Goal: Task Accomplishment & Management: Use online tool/utility

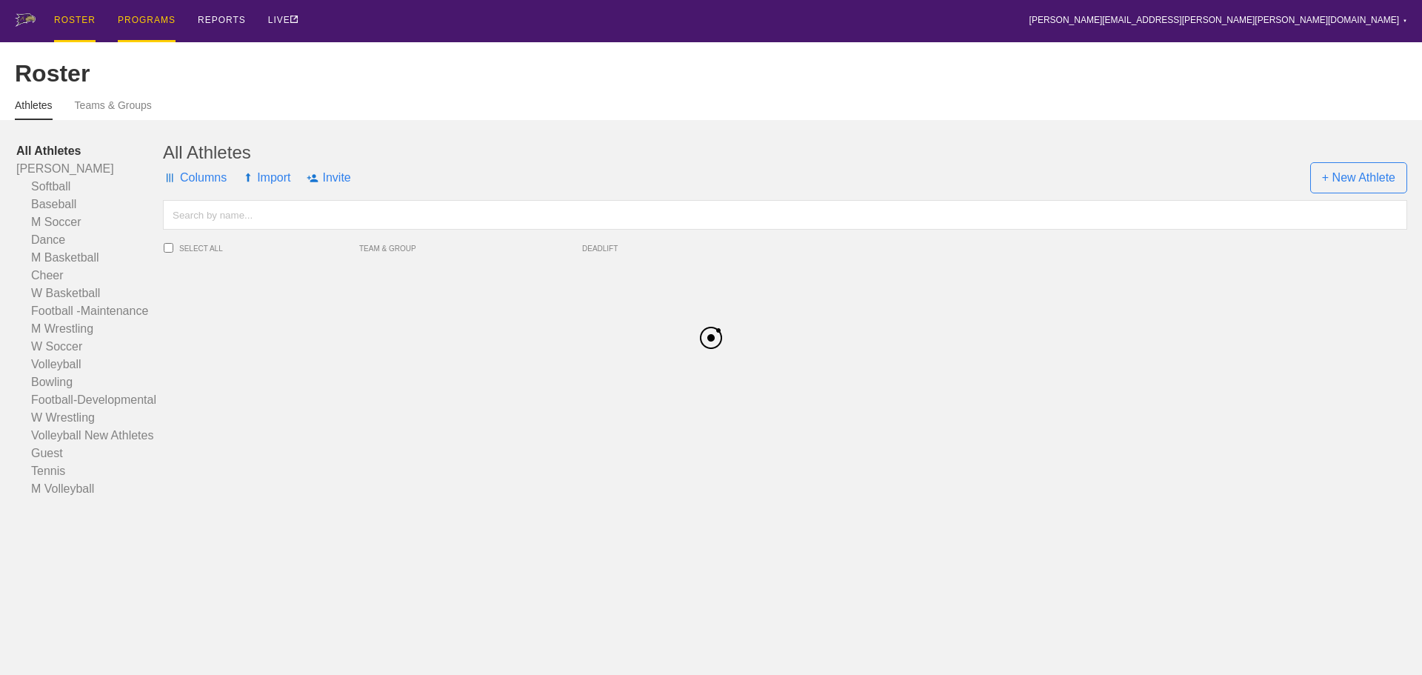
click at [127, 21] on div "PROGRAMS" at bounding box center [147, 21] width 58 height 42
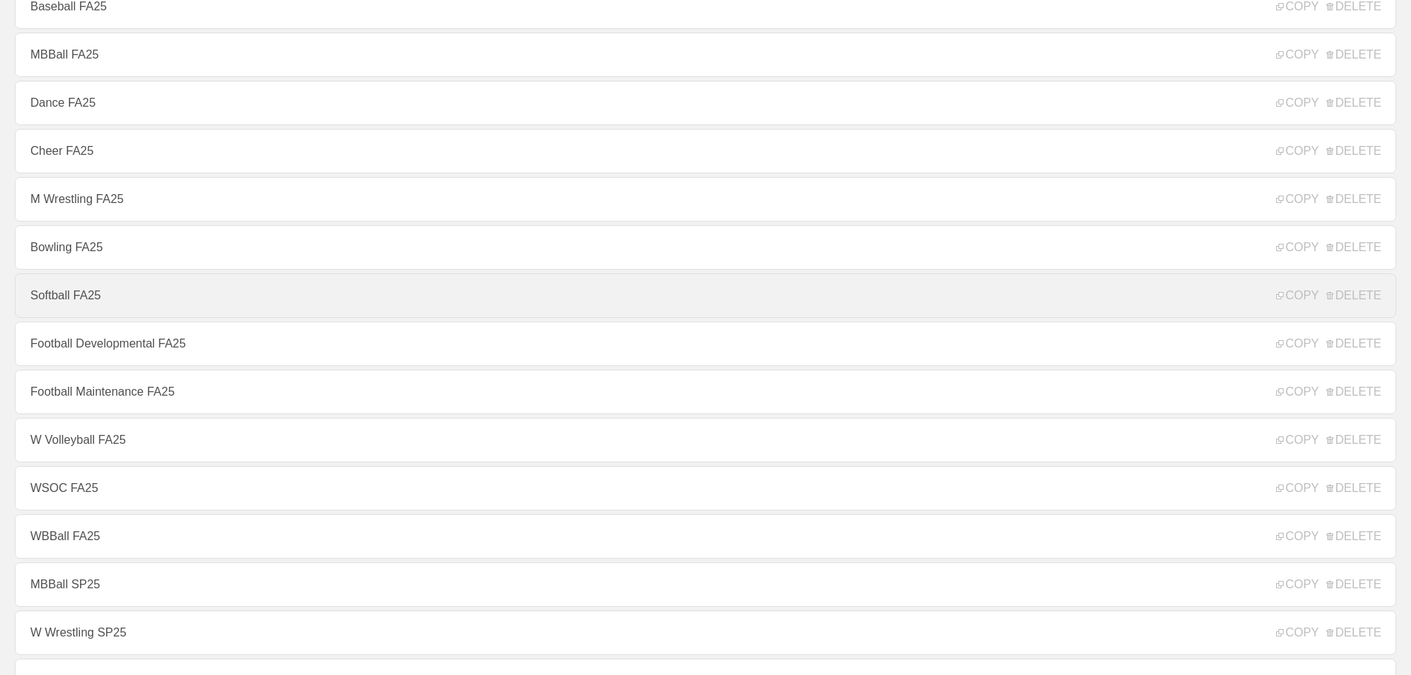
scroll to position [296, 0]
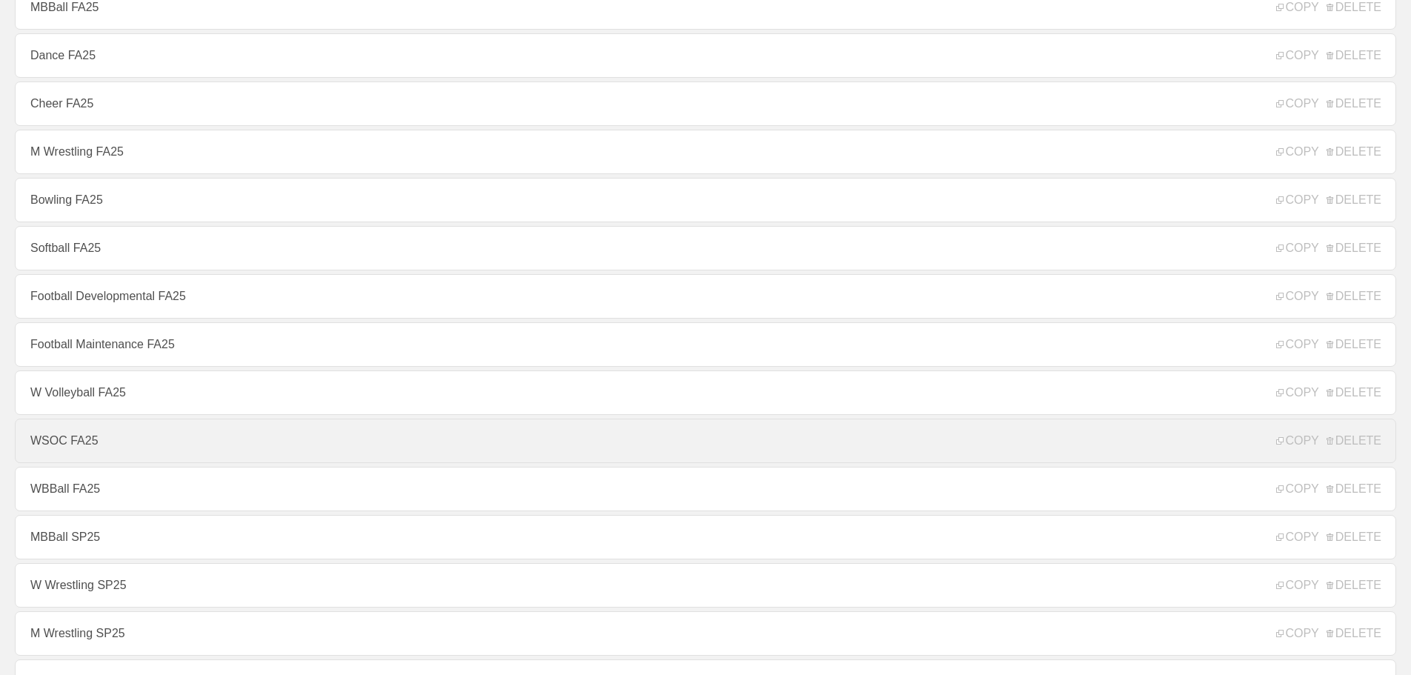
click at [70, 441] on link "WSOC FA25" at bounding box center [705, 440] width 1381 height 44
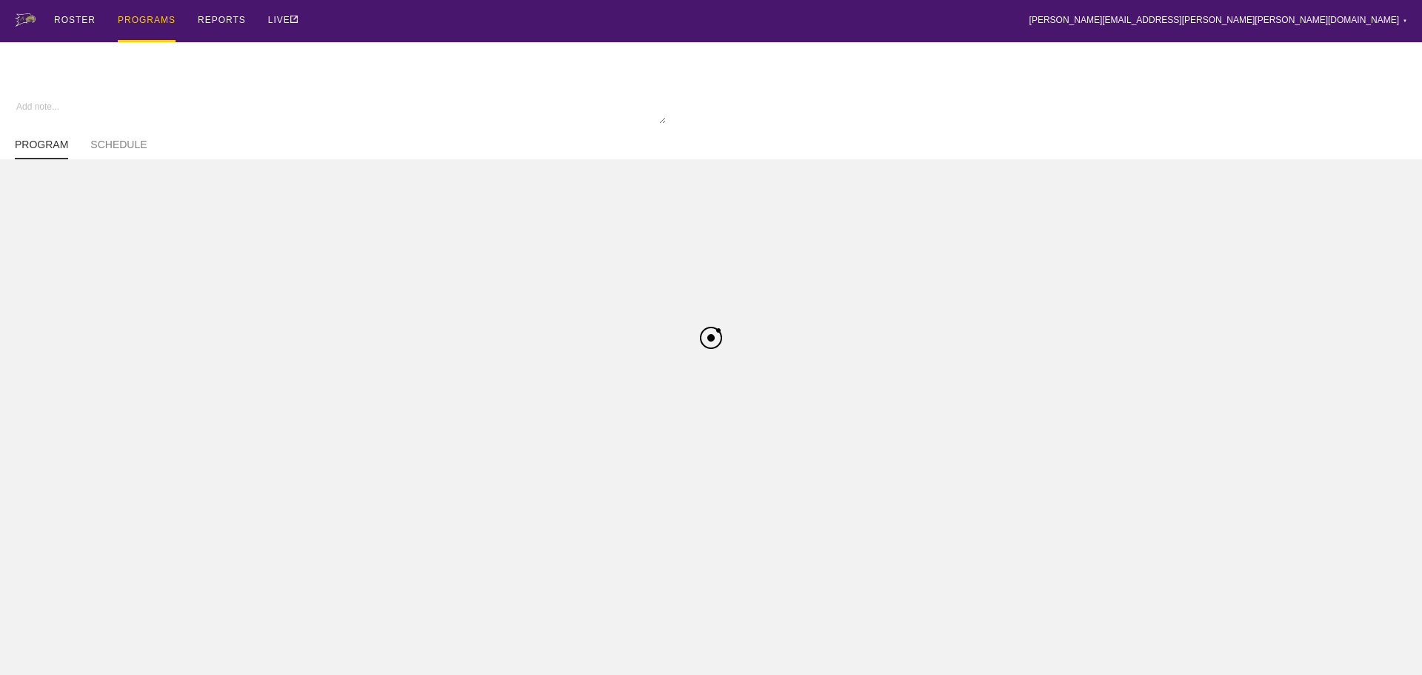
type textarea "x"
type input "WSOC FA25"
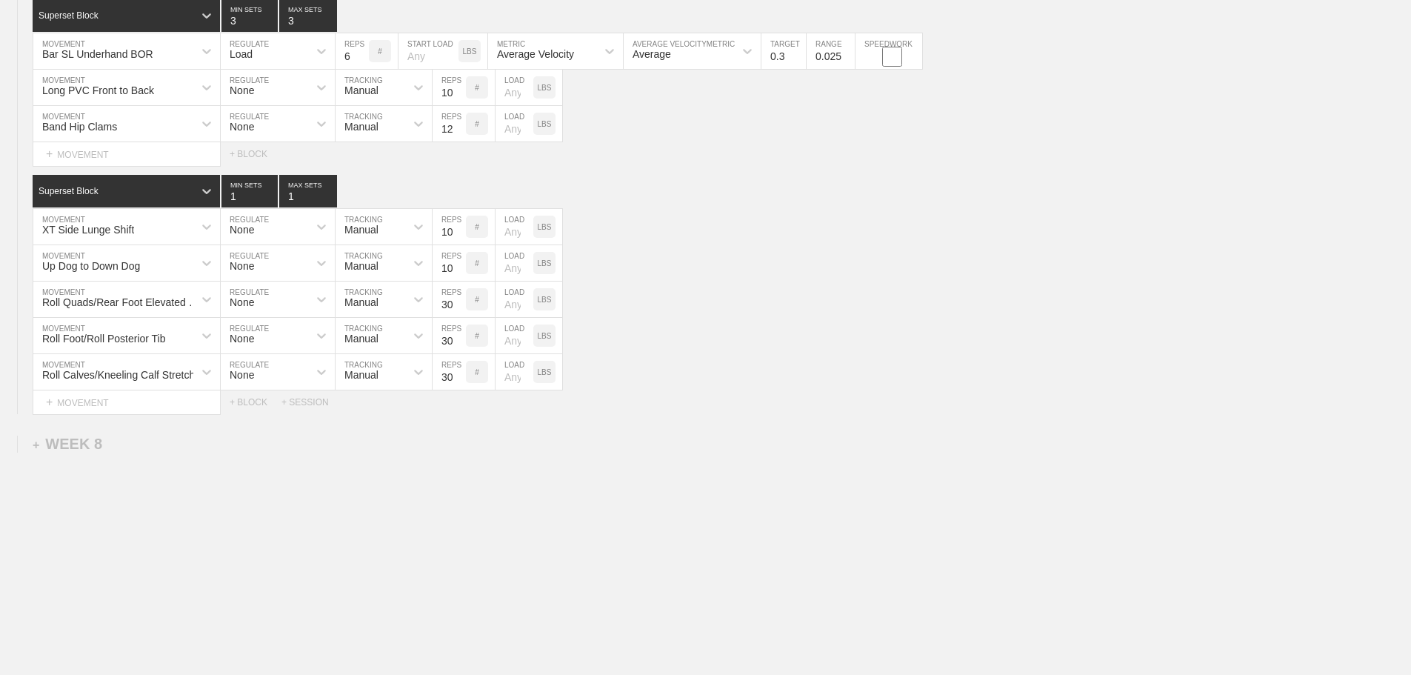
scroll to position [9870, 0]
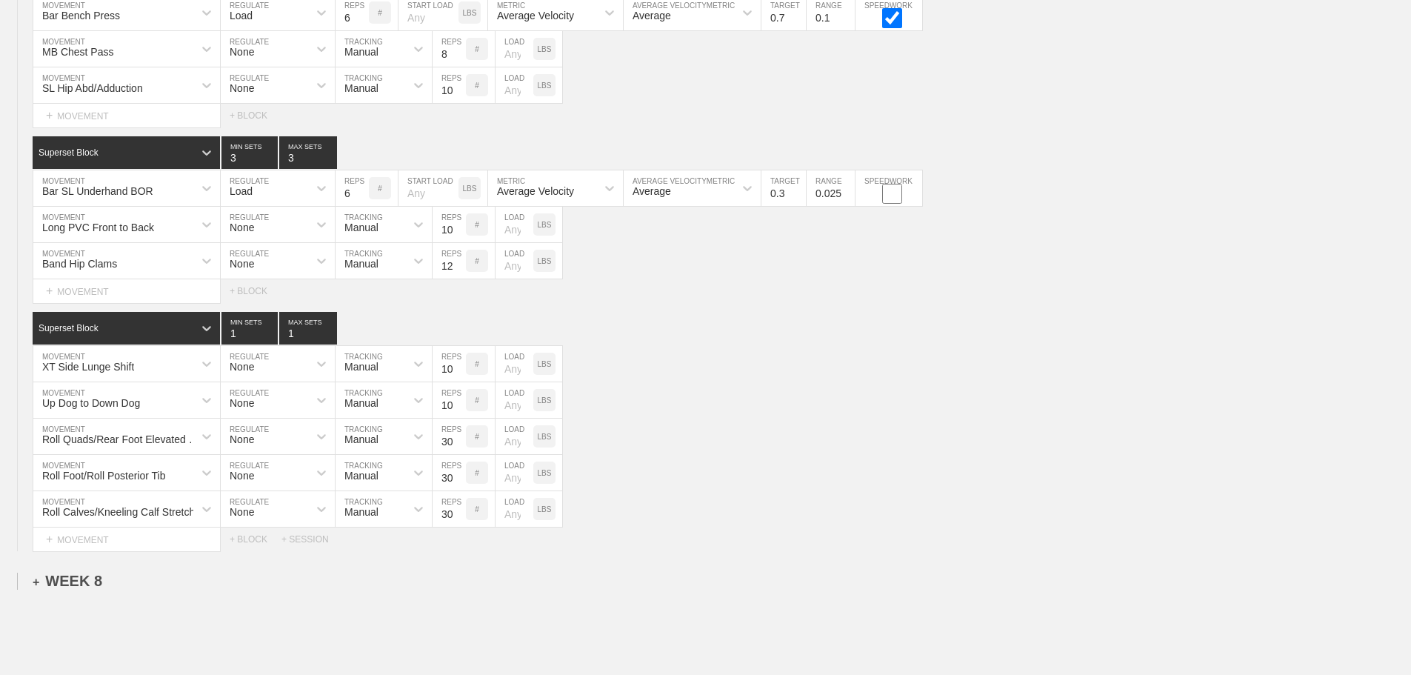
click at [76, 589] on div "+ WEEK 8" at bounding box center [68, 580] width 70 height 17
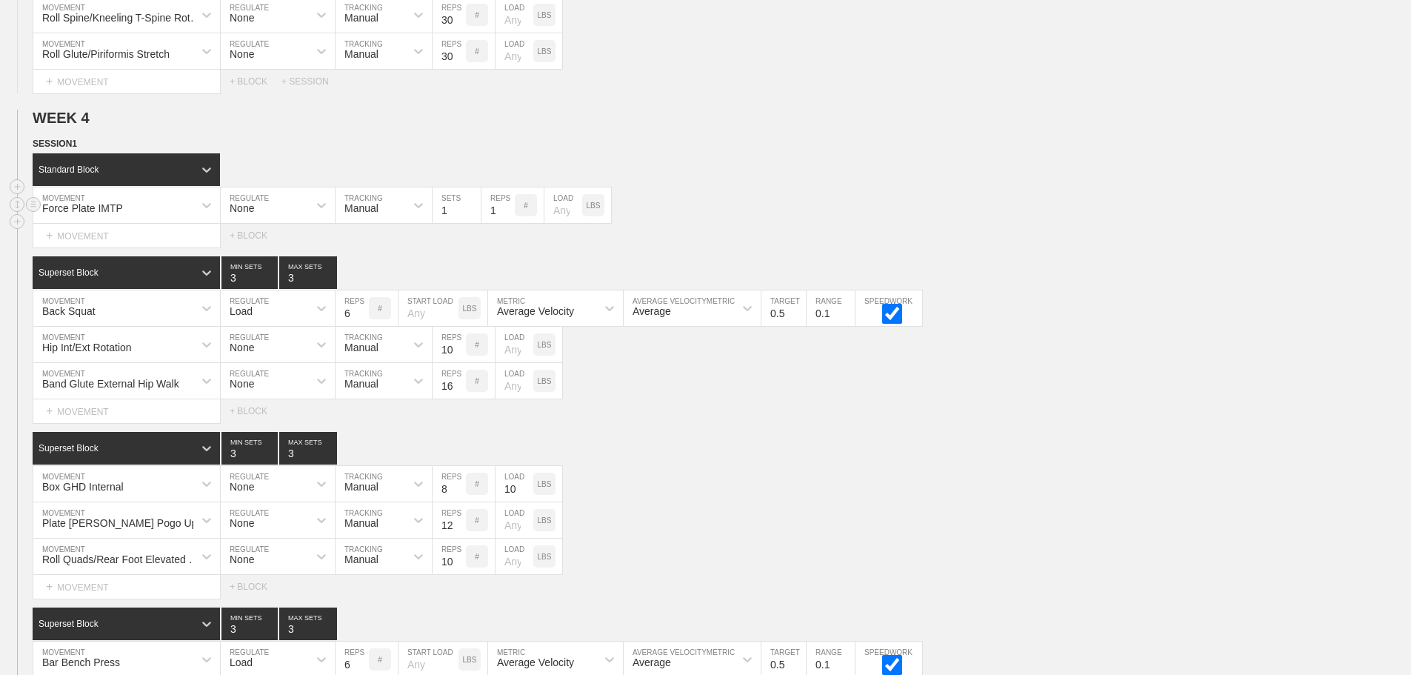
scroll to position [4760, 0]
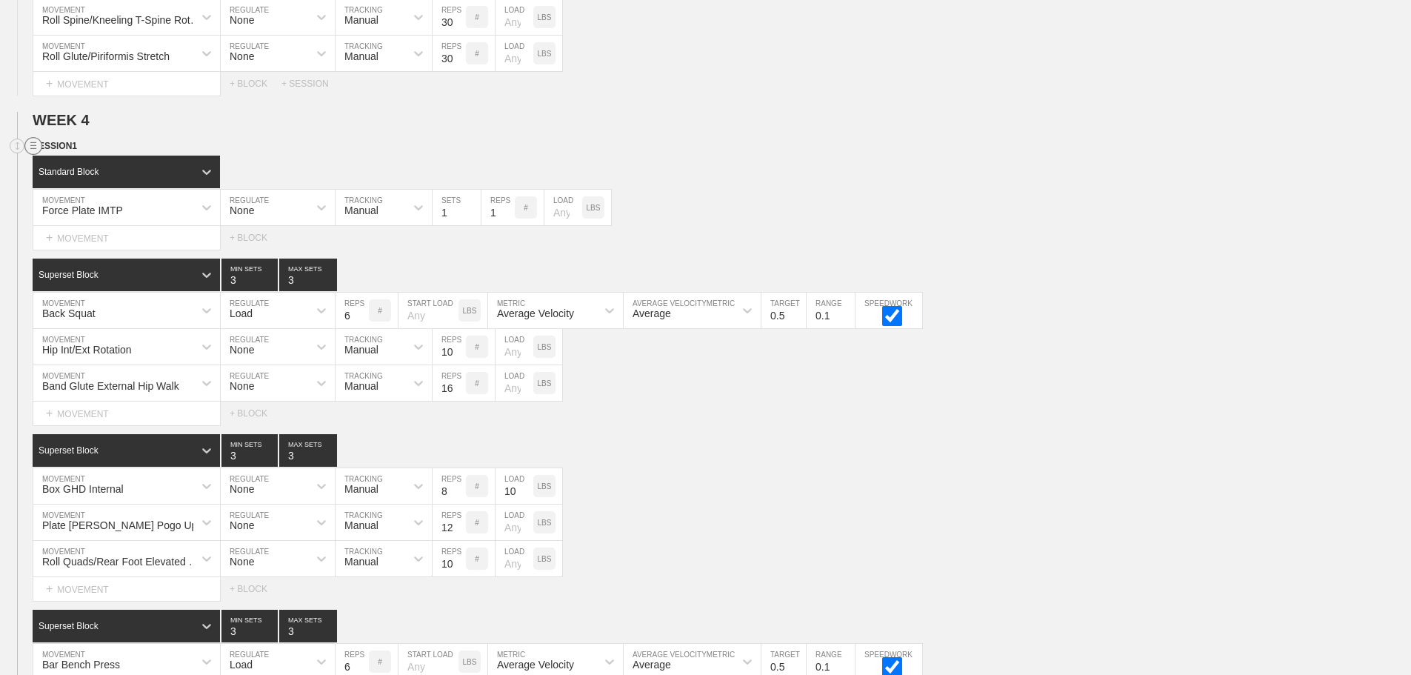
click at [34, 155] on circle at bounding box center [33, 146] width 17 height 17
click at [95, 173] on div "DUPLICATE" at bounding box center [103, 174] width 118 height 22
click at [872, 151] on div "SESSION 1" at bounding box center [722, 146] width 1378 height 17
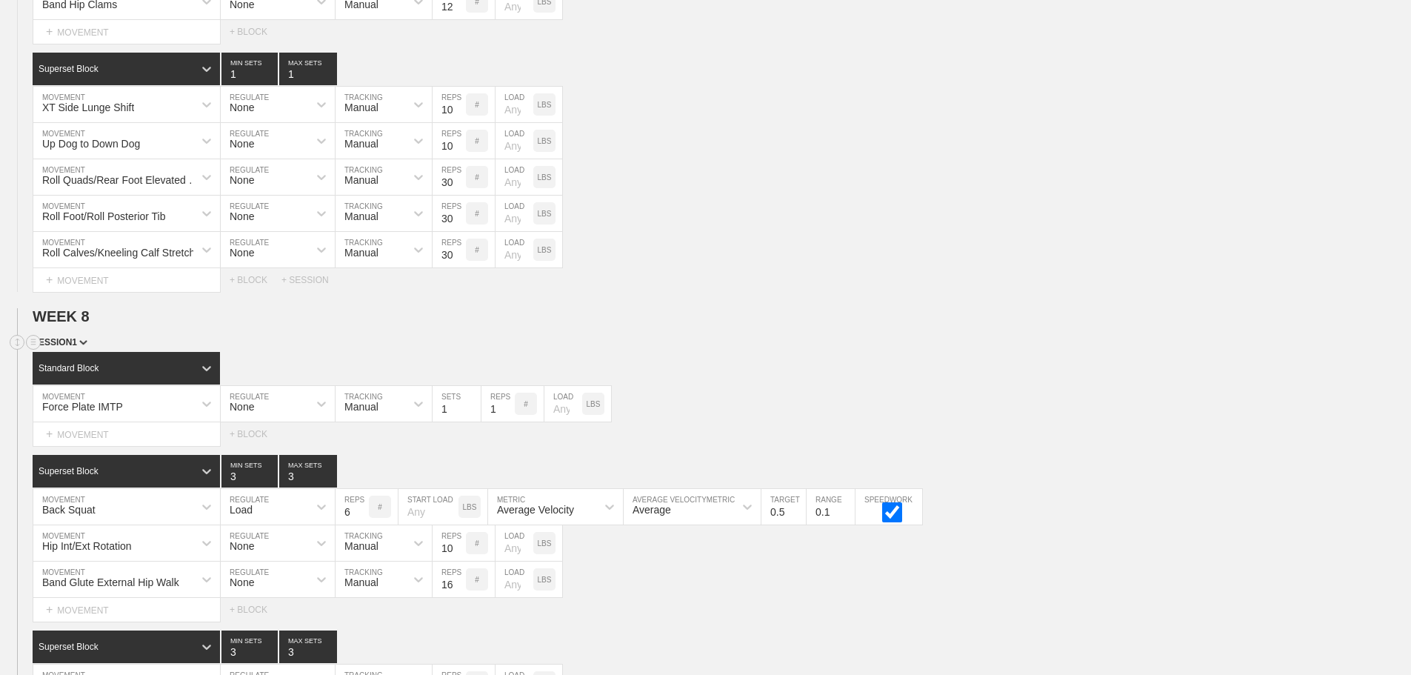
scroll to position [10156, 0]
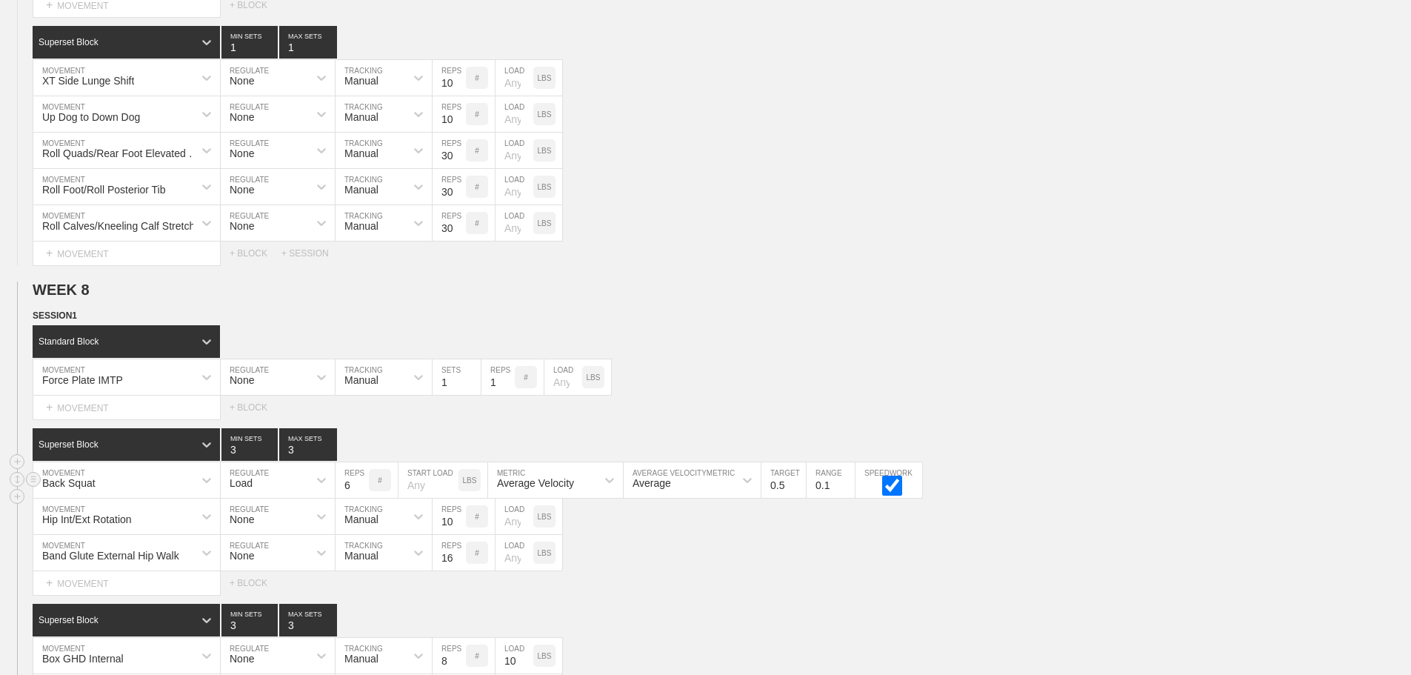
click at [348, 498] on input "6" at bounding box center [351, 480] width 33 height 36
type input "3"
click at [868, 370] on div "Standard Block DUPLICATE INSERT MOVEMENT AFTER DELETE Force Plate IMTP MOVEMENT…" at bounding box center [705, 372] width 1411 height 94
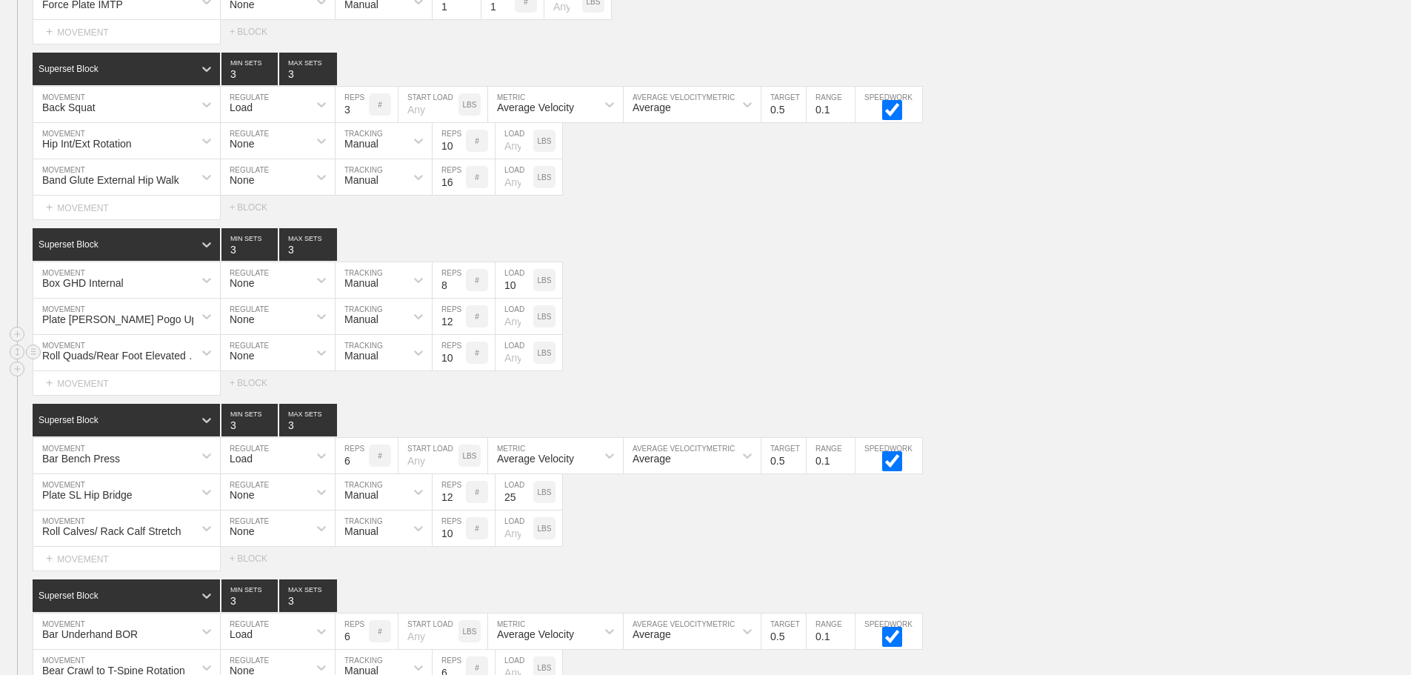
scroll to position [10527, 0]
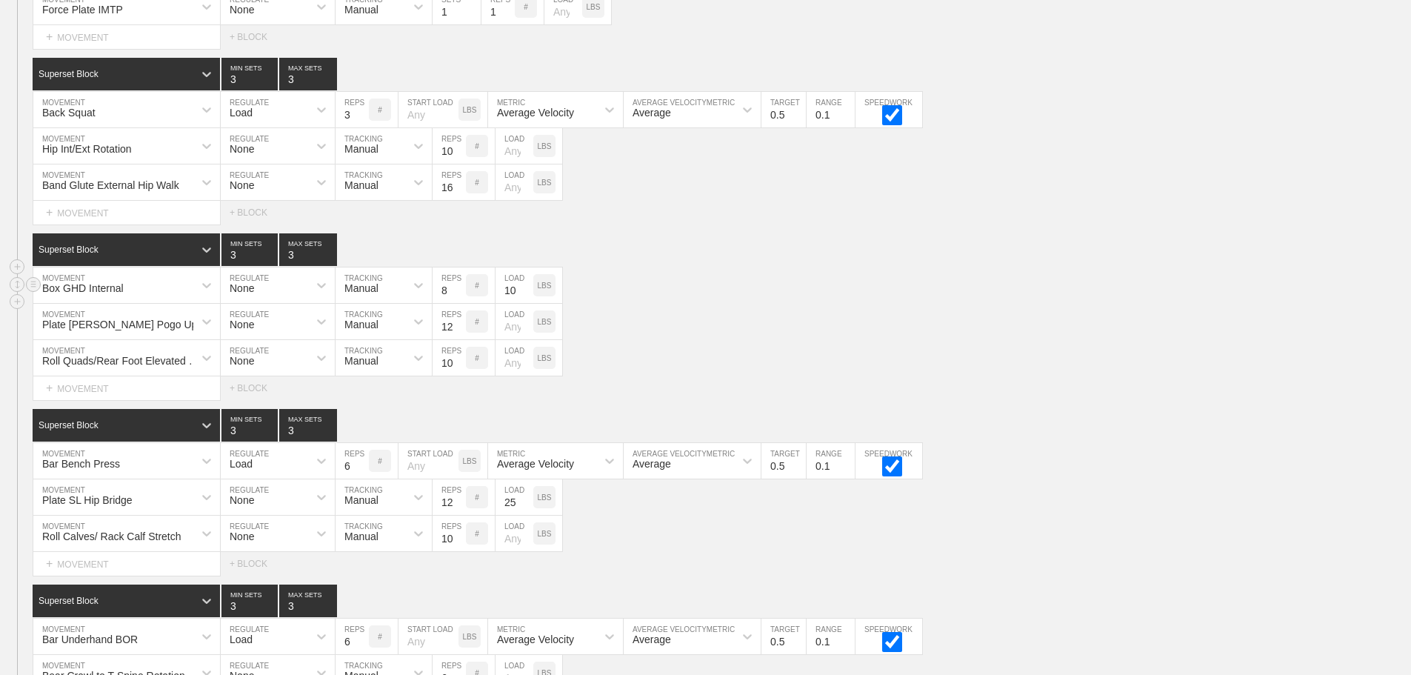
click at [508, 302] on input "10" at bounding box center [514, 285] width 38 height 36
type input "25"
click at [668, 297] on div "Box GHD Internal MOVEMENT None REGULATE Manual TRACKING 8 REPS # 25 LOAD LBS" at bounding box center [705, 285] width 1411 height 36
click at [807, 340] on div "Plate [PERSON_NAME] Pogo Up MOVEMENT None REGULATE Manual TRACKING 12 REPS # LO…" at bounding box center [705, 322] width 1411 height 36
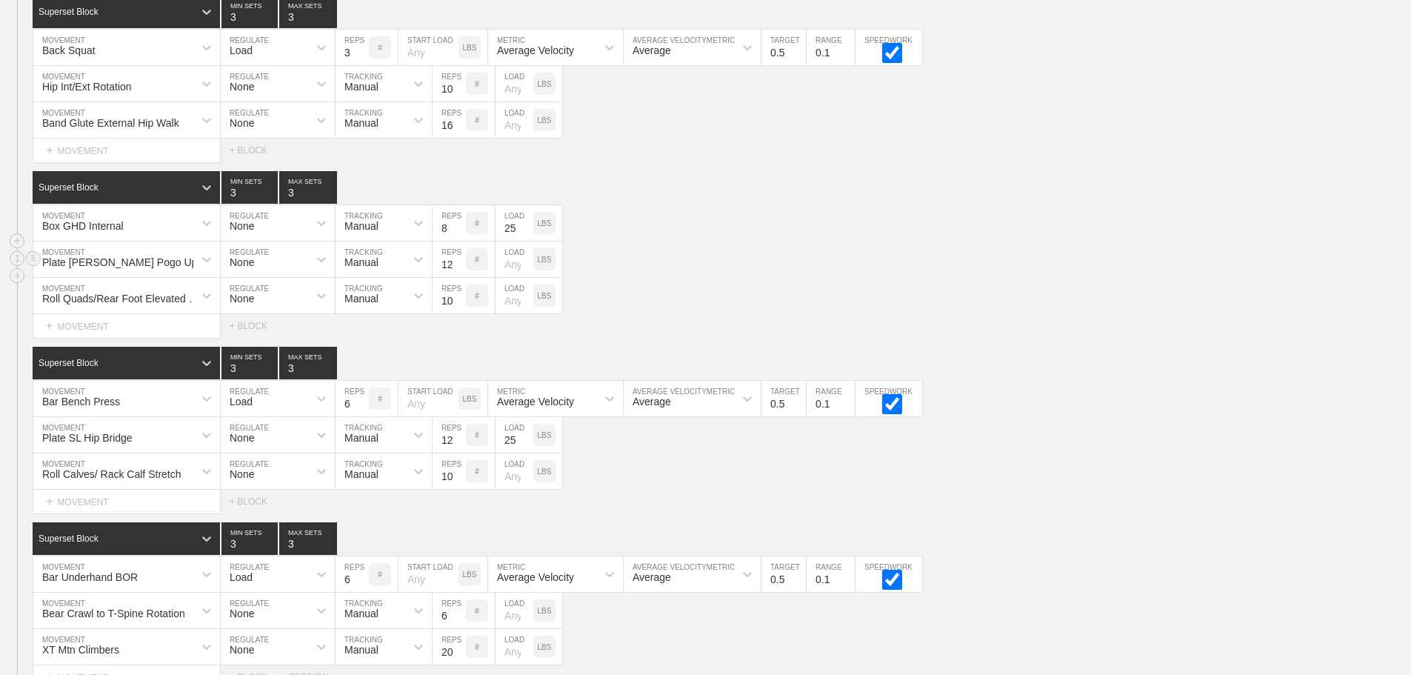
scroll to position [10675, 0]
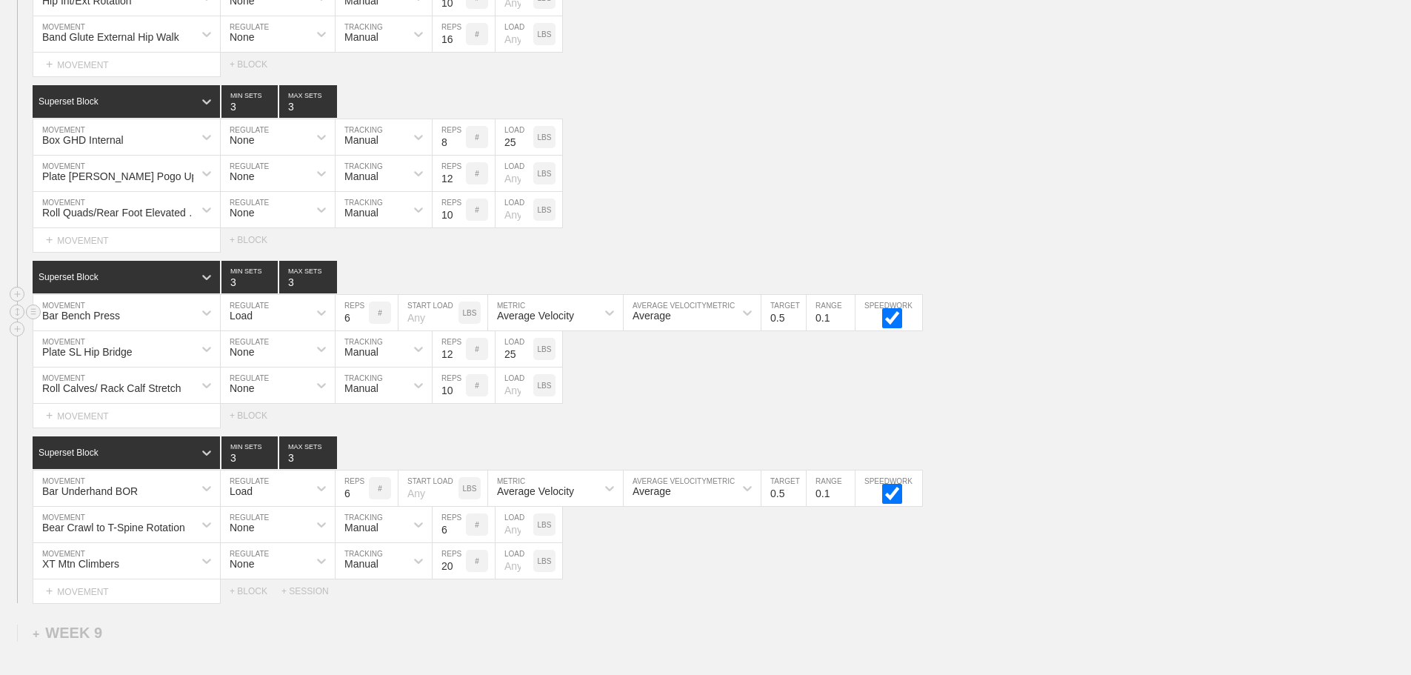
click at [350, 323] on input "6" at bounding box center [351, 313] width 33 height 36
type input "3"
click at [655, 252] on div "Select... MOVEMENT + MOVEMENT + BLOCK" at bounding box center [705, 240] width 1411 height 24
click at [357, 503] on input "7" at bounding box center [351, 488] width 33 height 36
type input "7"
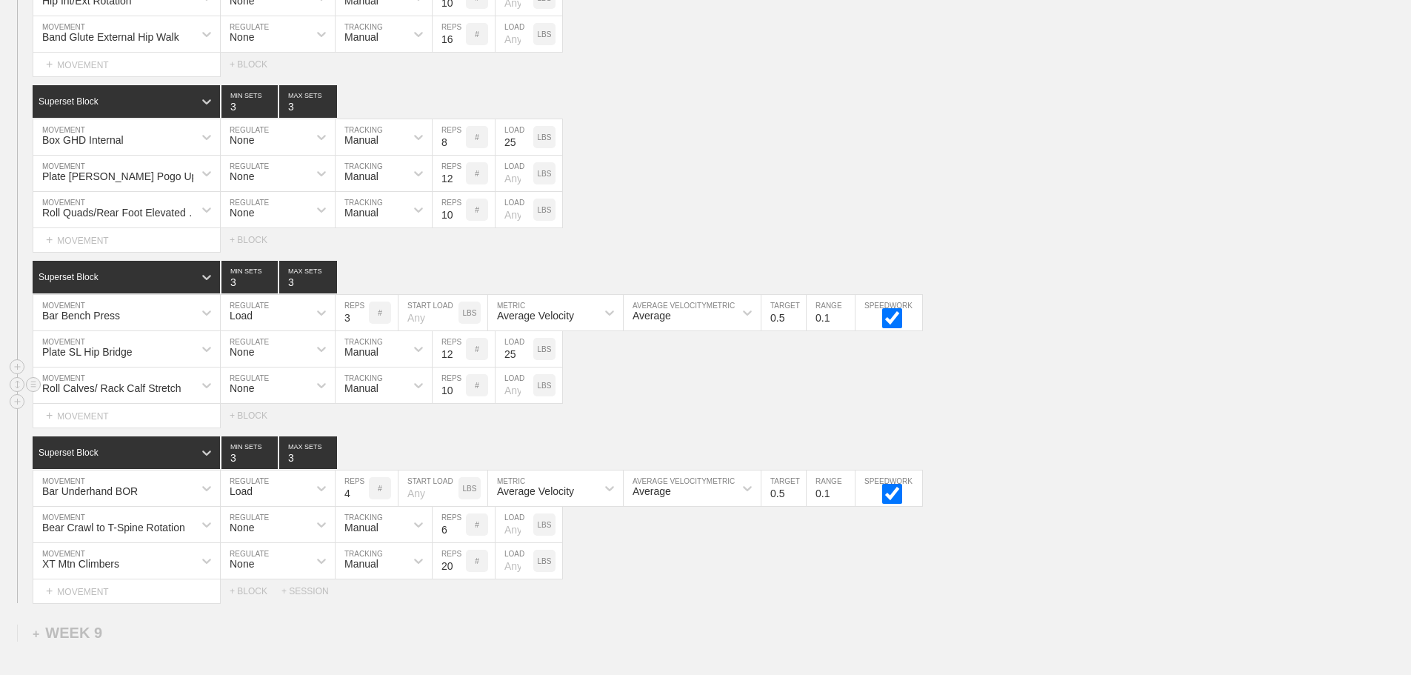
type input "4"
click at [682, 384] on div "Roll Calves/ Rack Calf Stretch MOVEMENT None REGULATE Manual TRACKING 10 REPS #…" at bounding box center [705, 385] width 1411 height 36
click at [445, 578] on input "20" at bounding box center [448, 561] width 33 height 36
type input "30"
click at [751, 404] on div "Roll Calves/ Rack Calf Stretch MOVEMENT None REGULATE Manual TRACKING 10 REPS #…" at bounding box center [705, 385] width 1411 height 36
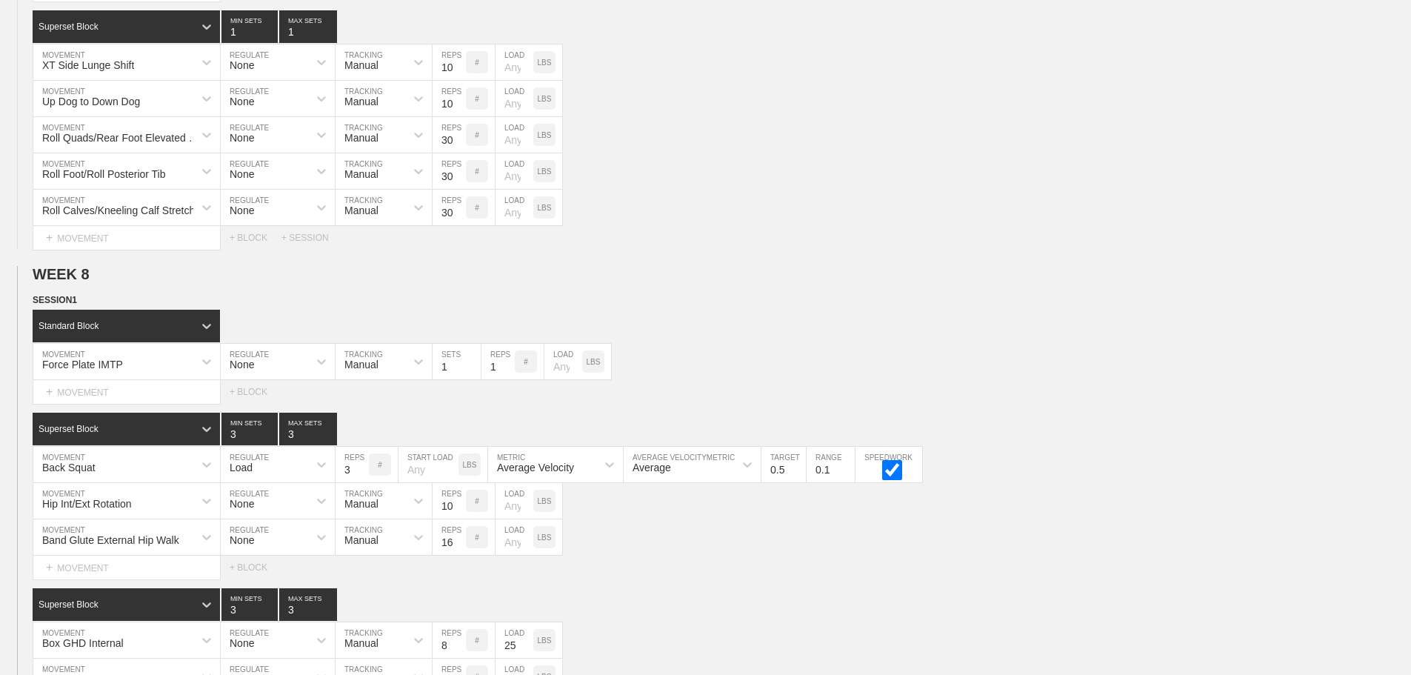
scroll to position [10082, 0]
